Goal: Task Accomplishment & Management: Use online tool/utility

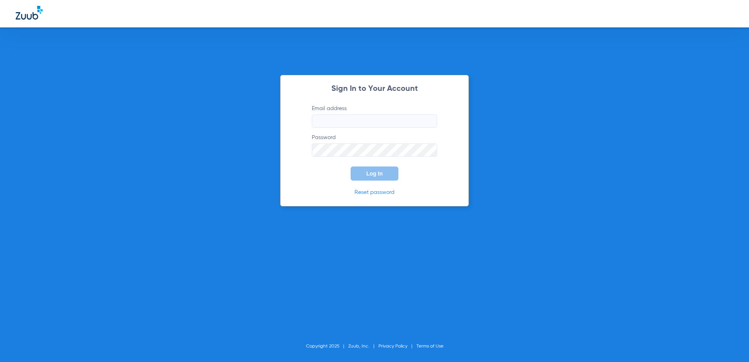
type input "[EMAIL_ADDRESS][DOMAIN_NAME]"
click at [381, 174] on span "Log In" at bounding box center [374, 173] width 16 height 6
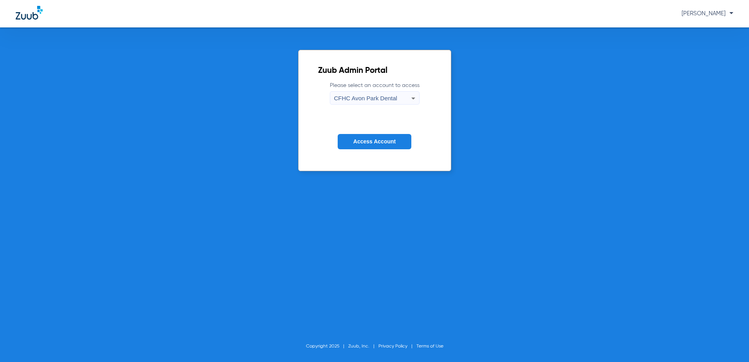
click at [409, 98] on icon at bounding box center [413, 98] width 9 height 9
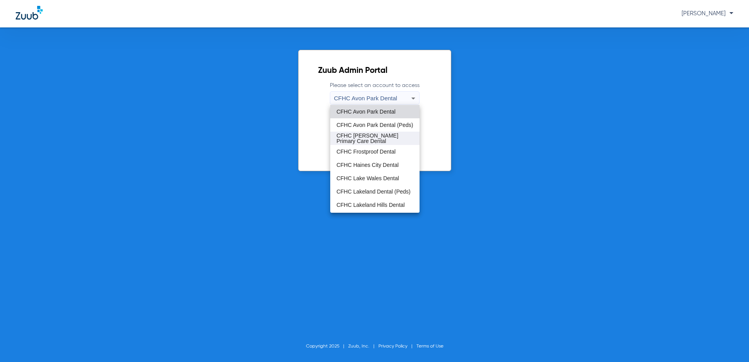
click at [377, 143] on span "CFHC Davenport Primary Care Dental" at bounding box center [375, 138] width 77 height 11
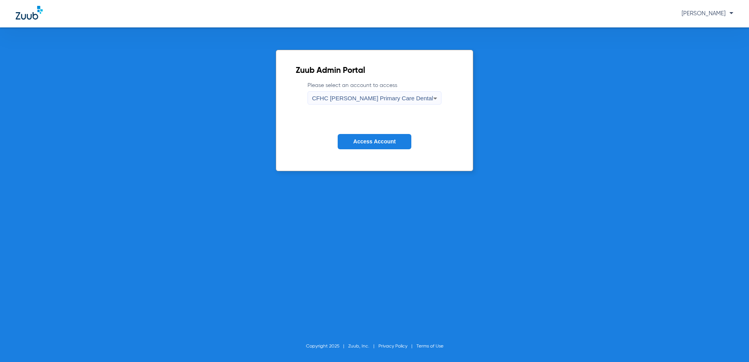
click at [382, 140] on span "Access Account" at bounding box center [374, 141] width 42 height 6
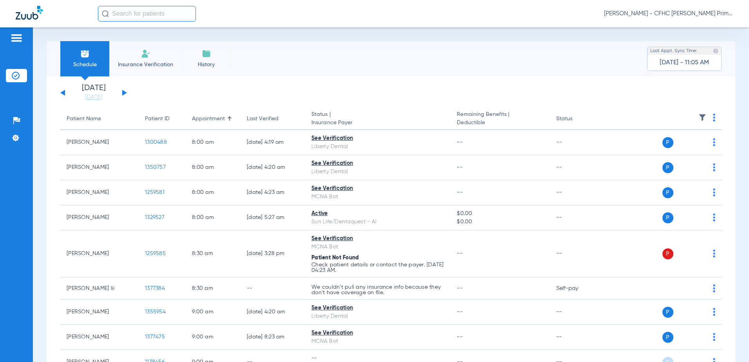
click at [125, 95] on div "[DATE] [DATE] [DATE] [DATE] [DATE] [DATE] [DATE] [DATE] [DATE] [DATE] [DATE] [D…" at bounding box center [93, 92] width 67 height 17
click at [124, 93] on button at bounding box center [124, 93] width 5 height 6
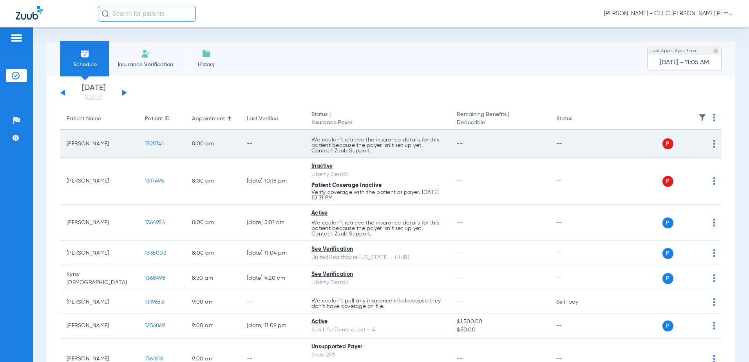
click at [155, 143] on span "1329341" at bounding box center [154, 143] width 19 height 5
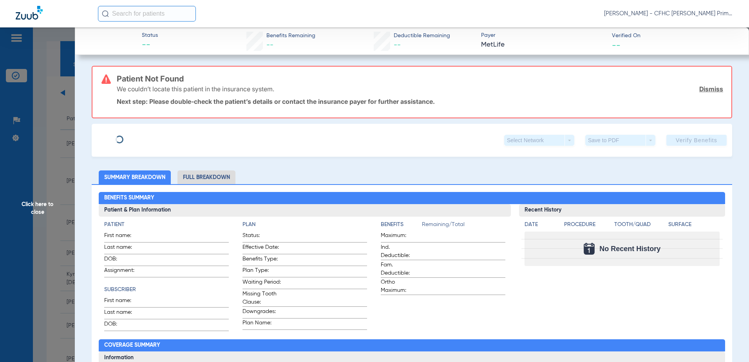
type input "YOLMA"
type input "[PERSON_NAME]"
type input "[DATE]"
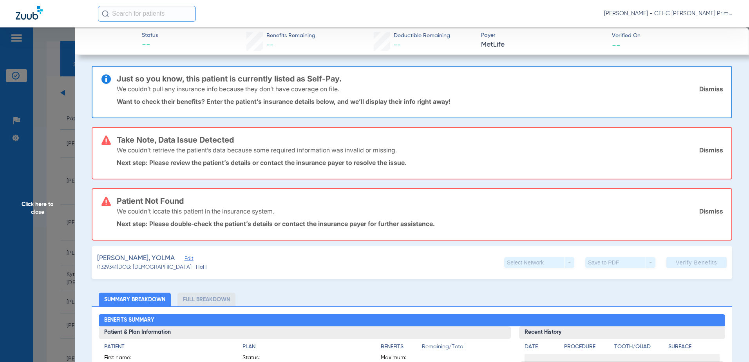
click at [185, 259] on span "Edit" at bounding box center [188, 259] width 7 height 7
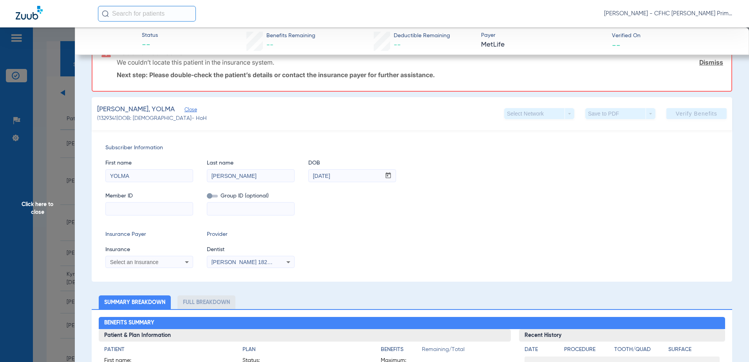
scroll to position [157, 0]
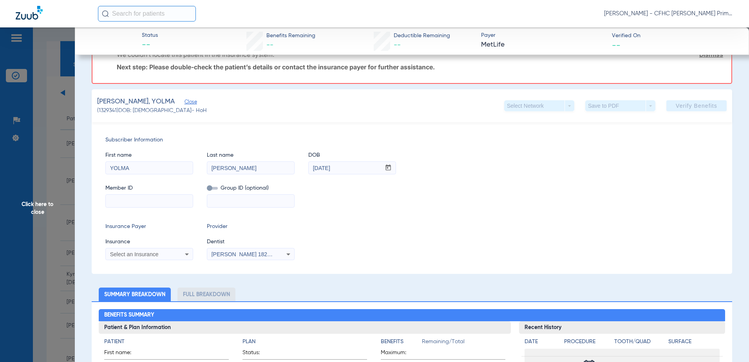
click at [136, 203] on input at bounding box center [149, 201] width 87 height 13
paste input "980404303"
type input "980404303"
click at [163, 252] on div "Select an Insurance" at bounding box center [141, 254] width 63 height 5
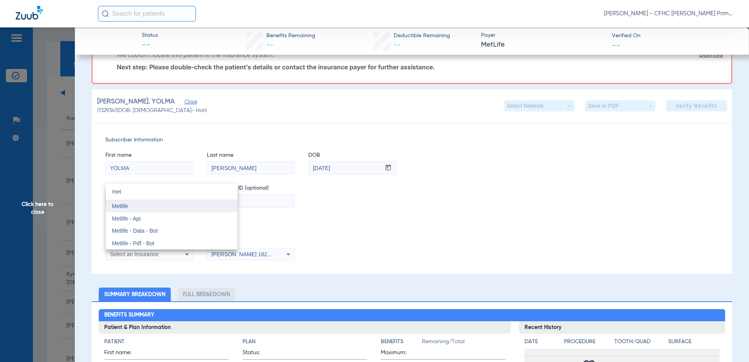
type input "met"
click at [174, 207] on mat-option "Metlife" at bounding box center [172, 206] width 132 height 13
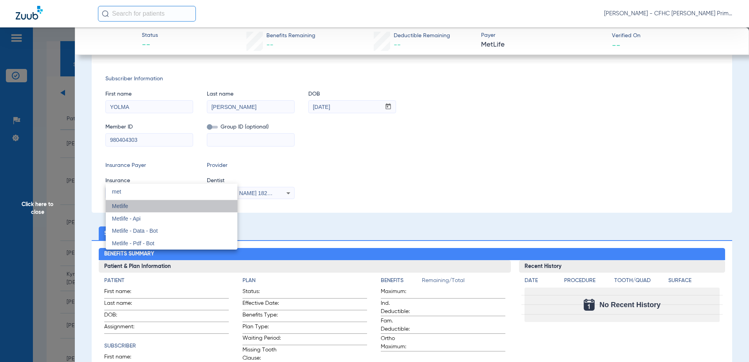
scroll to position [96, 0]
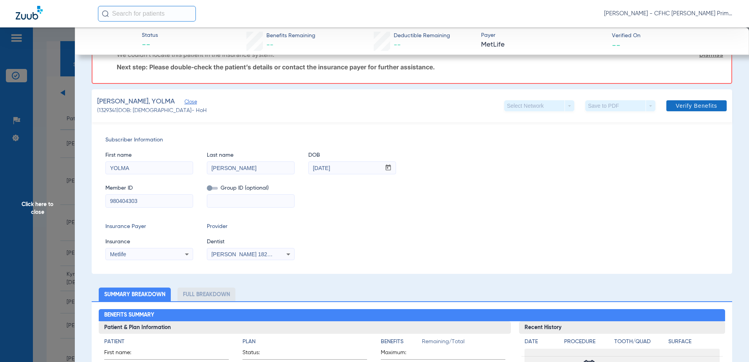
click at [690, 110] on span at bounding box center [697, 105] width 60 height 19
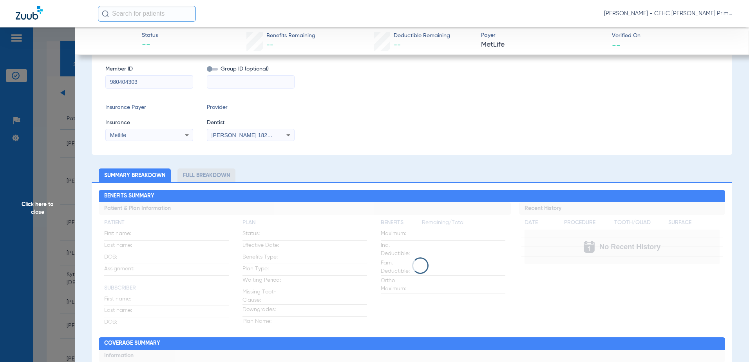
scroll to position [0, 0]
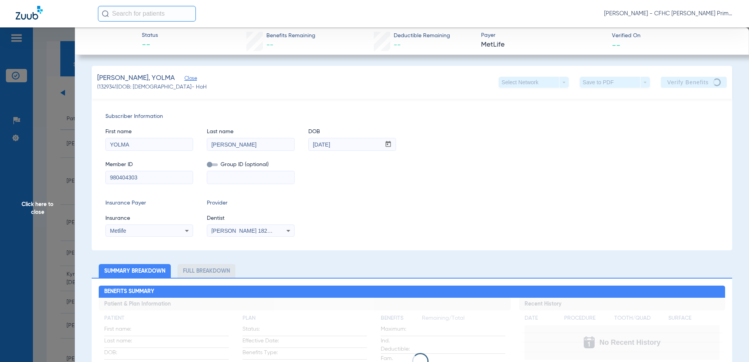
click at [485, 208] on div "Insurance Payer Insurance Metlife Provider Dentist [PERSON_NAME] 1821650375" at bounding box center [411, 218] width 613 height 38
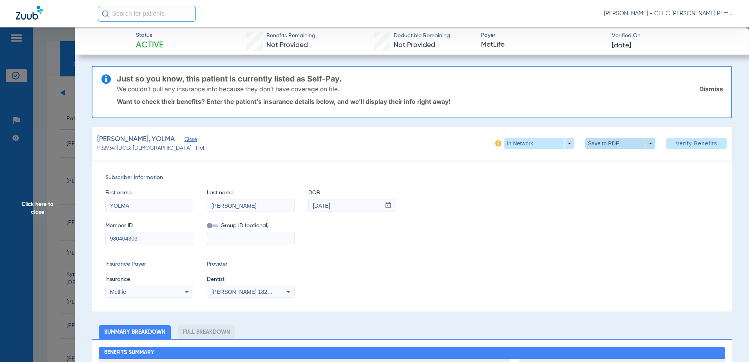
click at [611, 141] on span at bounding box center [620, 143] width 19 height 19
click at [617, 159] on span "Save to PDF" at bounding box center [617, 158] width 31 height 5
click at [49, 201] on span "Click here to close" at bounding box center [37, 208] width 75 height 362
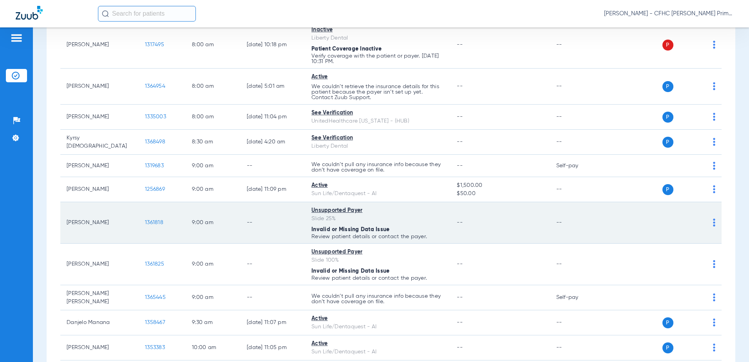
scroll to position [157, 0]
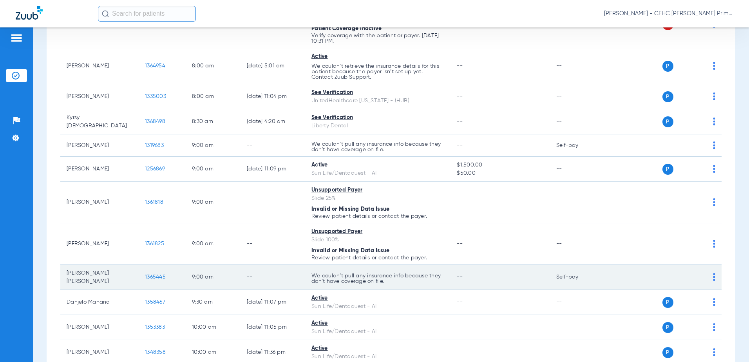
click at [162, 277] on span "1365445" at bounding box center [155, 276] width 21 height 5
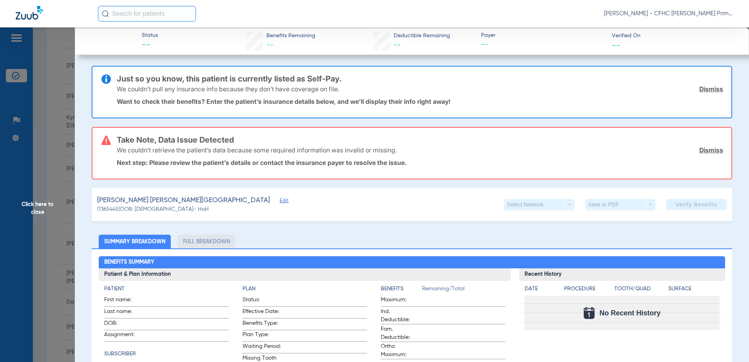
click at [280, 201] on span "Edit" at bounding box center [283, 201] width 7 height 7
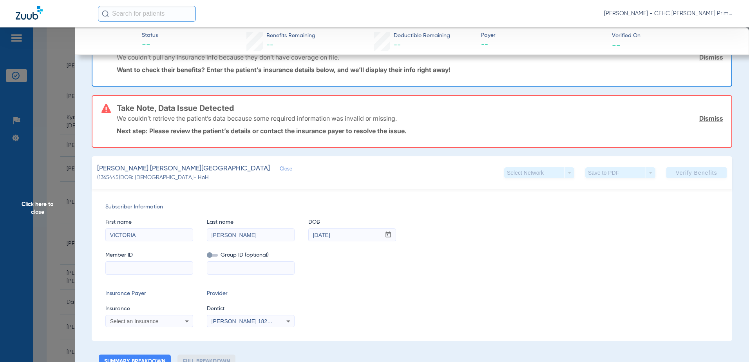
scroll to position [39, 0]
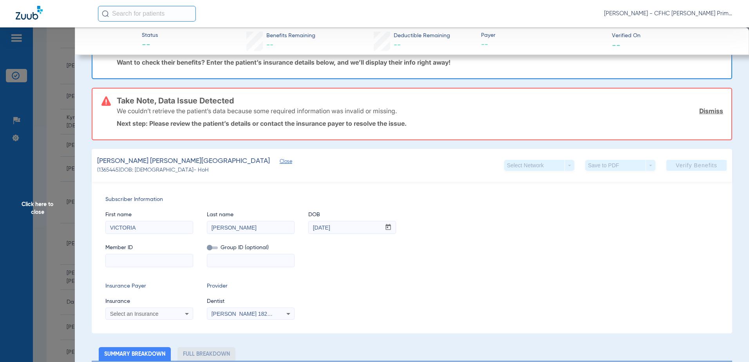
click at [152, 264] on input at bounding box center [149, 260] width 87 height 13
paste input "9661896003"
type input "9661896003"
click at [187, 312] on icon at bounding box center [186, 313] width 9 height 9
type input "liberty"
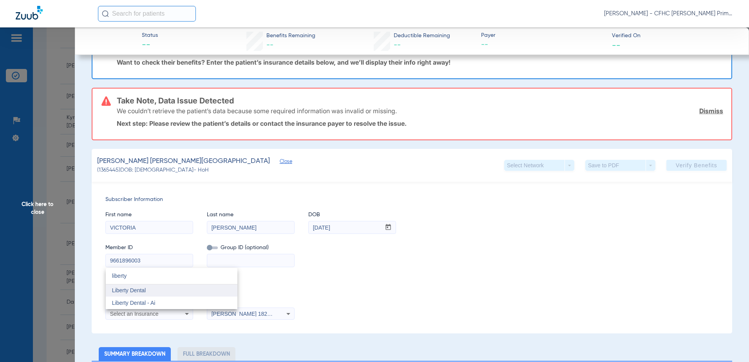
click at [185, 287] on mat-option "Liberty Dental" at bounding box center [172, 290] width 132 height 13
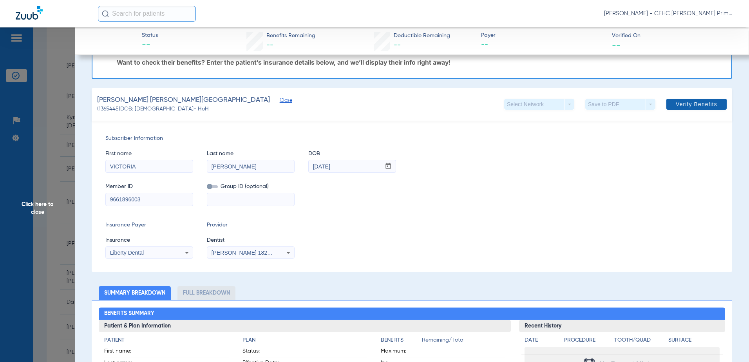
click at [684, 106] on span "Verify Benefits" at bounding box center [697, 104] width 42 height 6
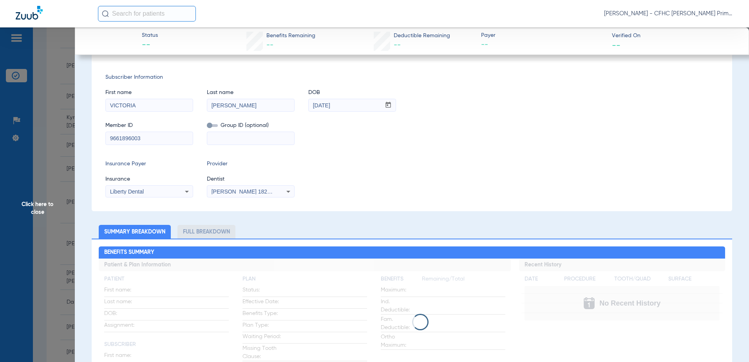
scroll to position [0, 0]
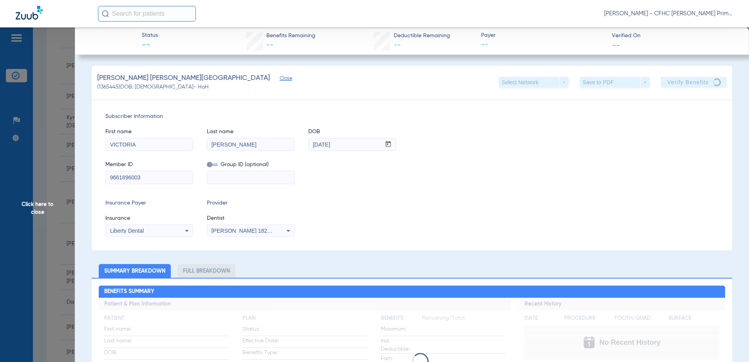
click at [610, 163] on div "Member ID 9661896003 Group ID (optional)" at bounding box center [411, 169] width 613 height 30
click at [555, 185] on div "Subscriber Information First name [PERSON_NAME] Last name [PERSON_NAME] DOB mm …" at bounding box center [412, 175] width 641 height 152
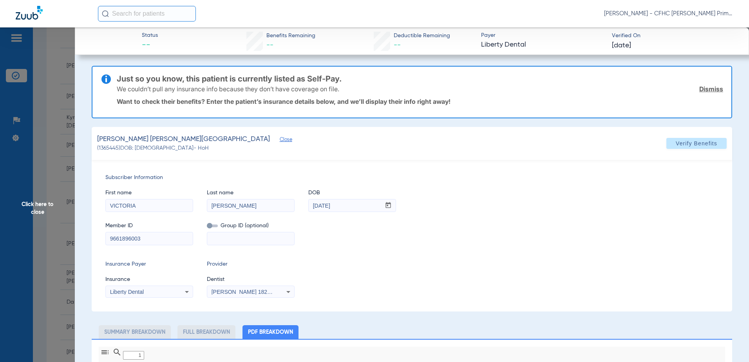
type input "0"
select select "page-width"
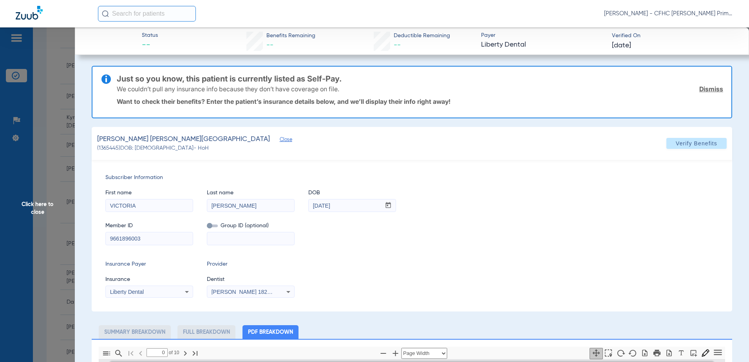
type input "1"
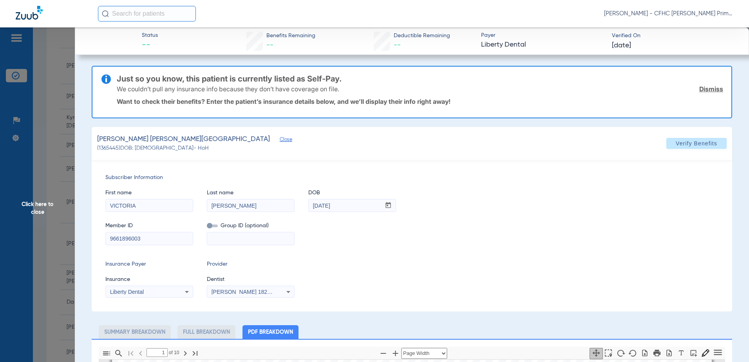
click at [523, 216] on div "Member ID 9661896003 Group ID (optional)" at bounding box center [411, 230] width 613 height 30
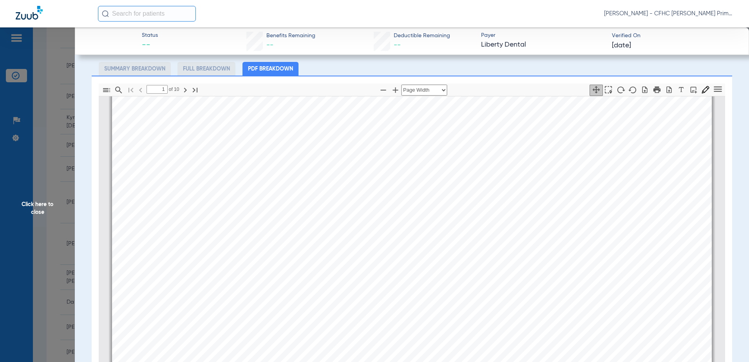
scroll to position [274, 0]
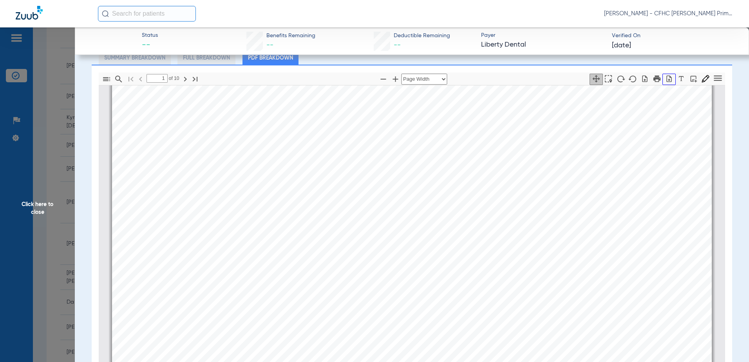
click at [665, 81] on icon "button" at bounding box center [669, 79] width 8 height 8
click at [42, 204] on span "Click here to close" at bounding box center [37, 208] width 75 height 362
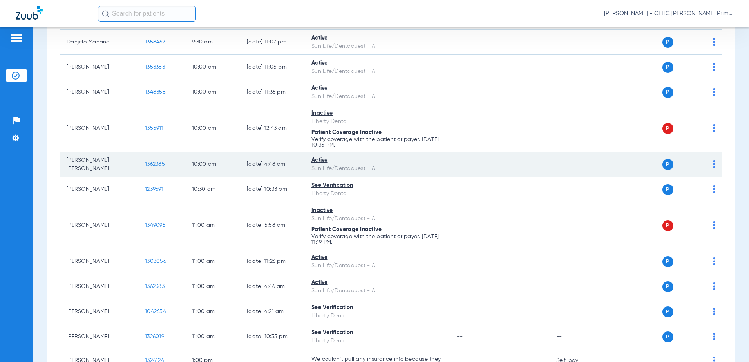
scroll to position [431, 0]
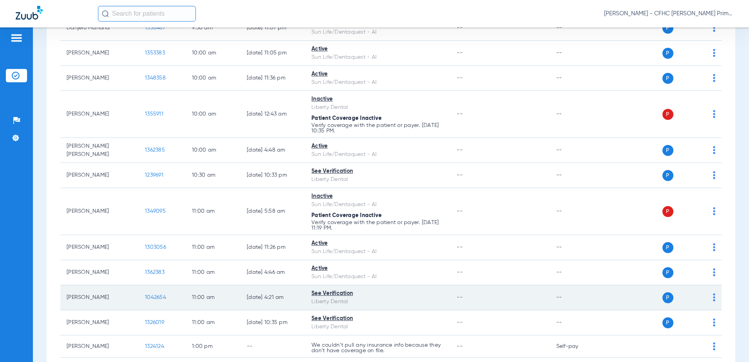
click at [147, 295] on span "1042654" at bounding box center [155, 297] width 21 height 5
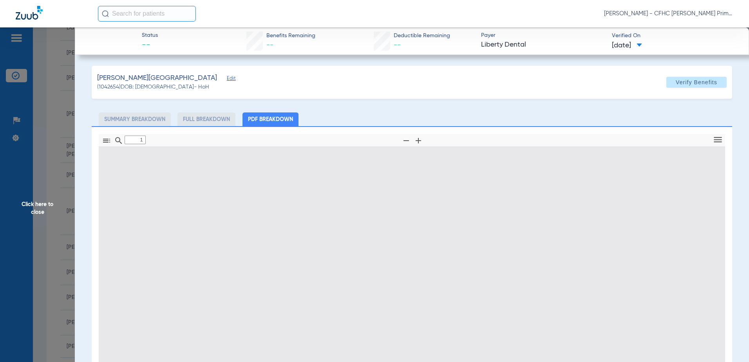
type input "0"
select select "page-width"
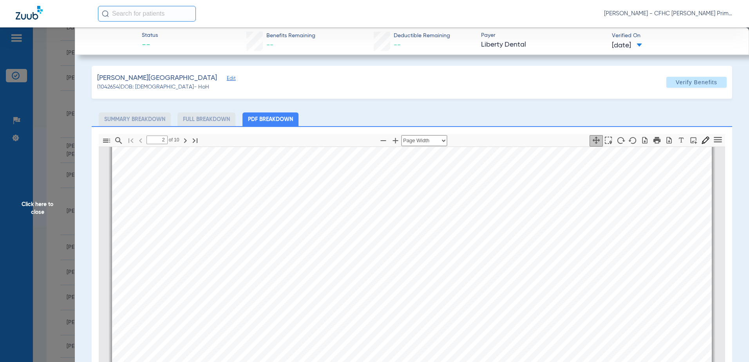
scroll to position [317, 0]
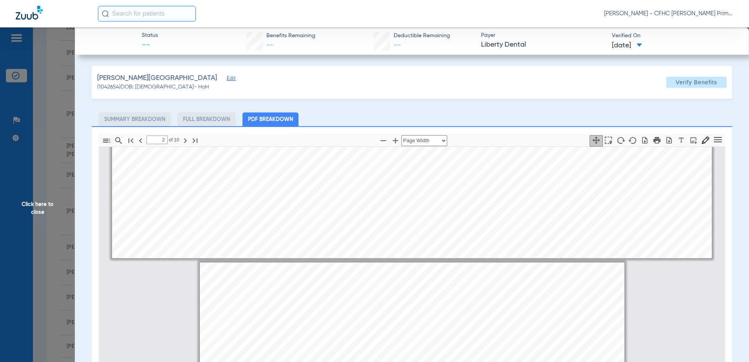
type input "1"
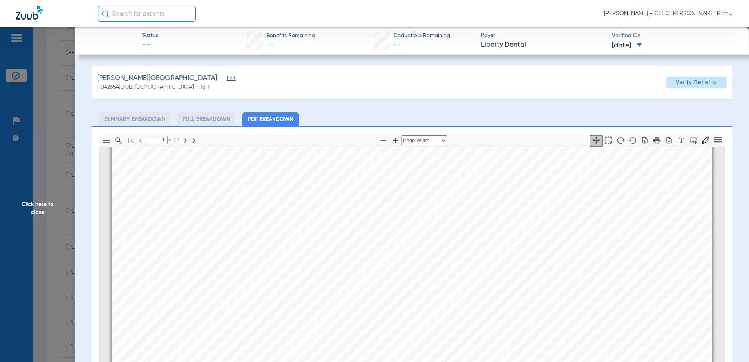
scroll to position [0, 0]
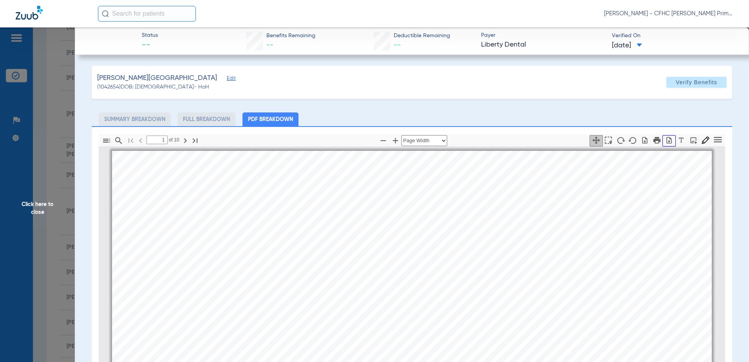
click at [663, 144] on button "button" at bounding box center [669, 140] width 13 height 11
